Goal: Information Seeking & Learning: Learn about a topic

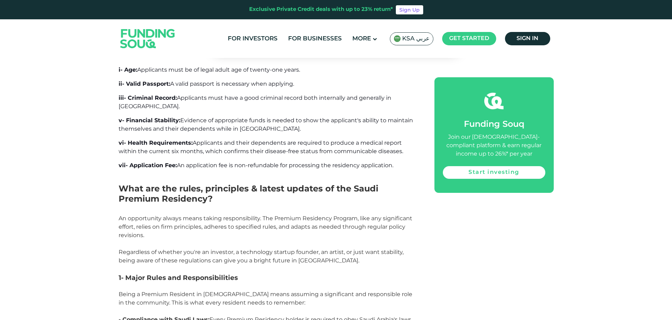
scroll to position [1158, 0]
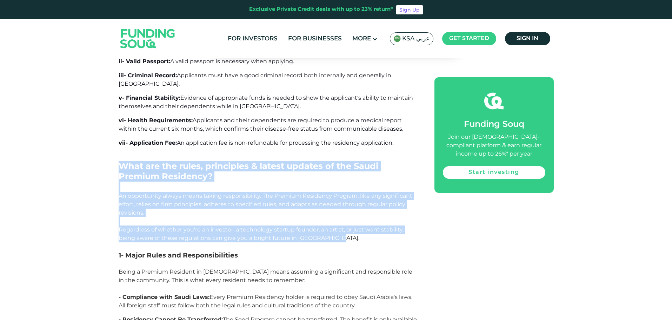
drag, startPoint x: 121, startPoint y: 138, endPoint x: 344, endPoint y: 214, distance: 236.0
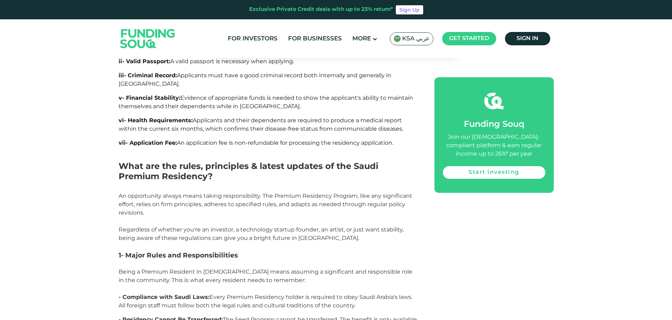
click at [231, 242] on h3 "1- Major Rules and Responsibilities" at bounding box center [269, 254] width 300 height 25
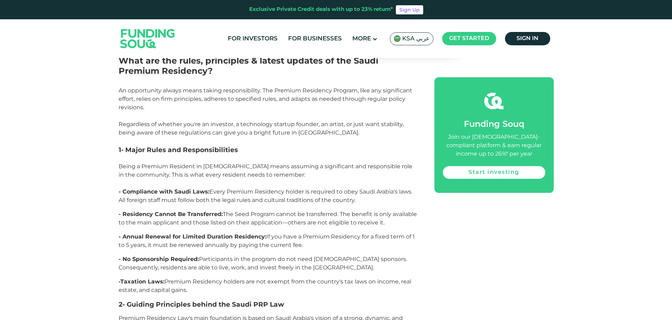
drag, startPoint x: 119, startPoint y: 122, endPoint x: 227, endPoint y: 264, distance: 178.0
drag, startPoint x: 211, startPoint y: 266, endPoint x: 117, endPoint y: 124, distance: 171.2
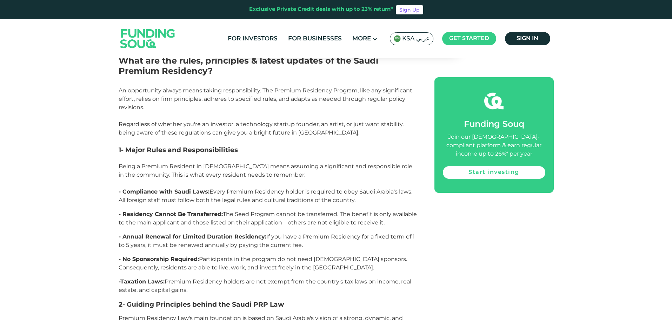
click at [152, 162] on p "Being a Premium Resident in [DEMOGRAPHIC_DATA] means assuming a significant and…" at bounding box center [269, 174] width 300 height 25
drag, startPoint x: 119, startPoint y: 120, endPoint x: 200, endPoint y: 268, distance: 168.9
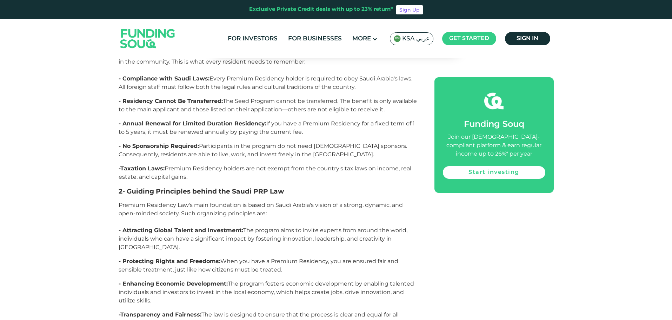
scroll to position [1404, 0]
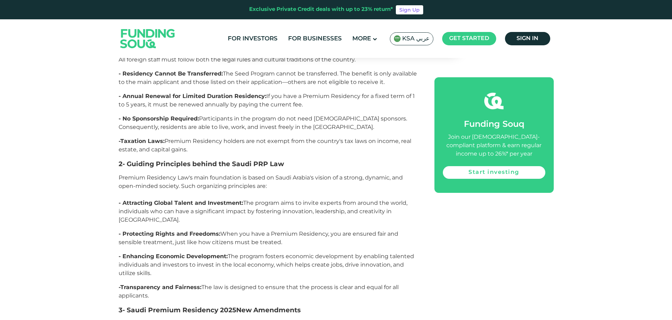
drag, startPoint x: 177, startPoint y: 269, endPoint x: 107, endPoint y: 140, distance: 146.4
click at [187, 173] on p "Premium Residency Law's main foundation is based on Saudi Arabia's vision of a …" at bounding box center [269, 185] width 300 height 25
